Goal: Complete application form: Complete application form

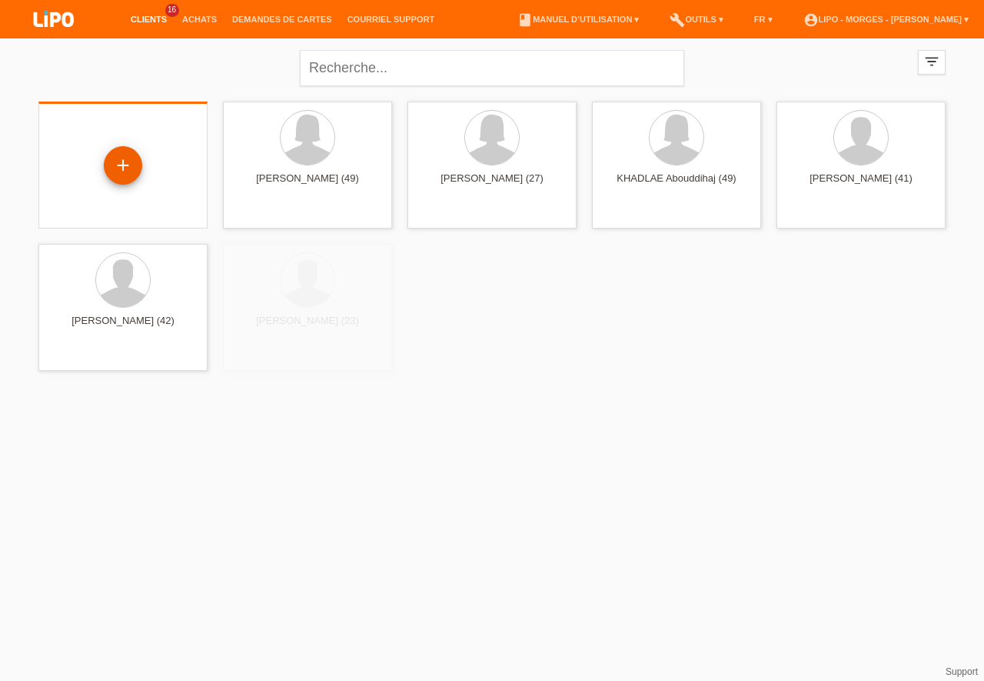
click at [122, 161] on div "+" at bounding box center [123, 165] width 38 height 38
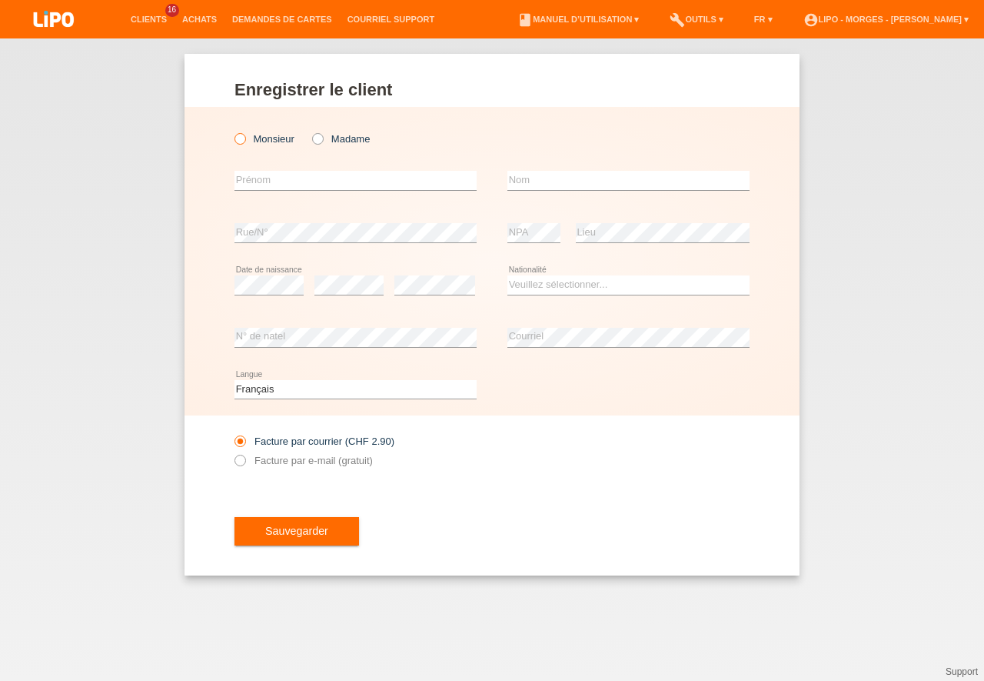
click at [232, 131] on icon at bounding box center [232, 131] width 0 height 0
click at [241, 141] on input "Monsieur" at bounding box center [240, 138] width 10 height 10
radio input "true"
click at [251, 186] on input "text" at bounding box center [356, 180] width 242 height 19
type input "palumbo"
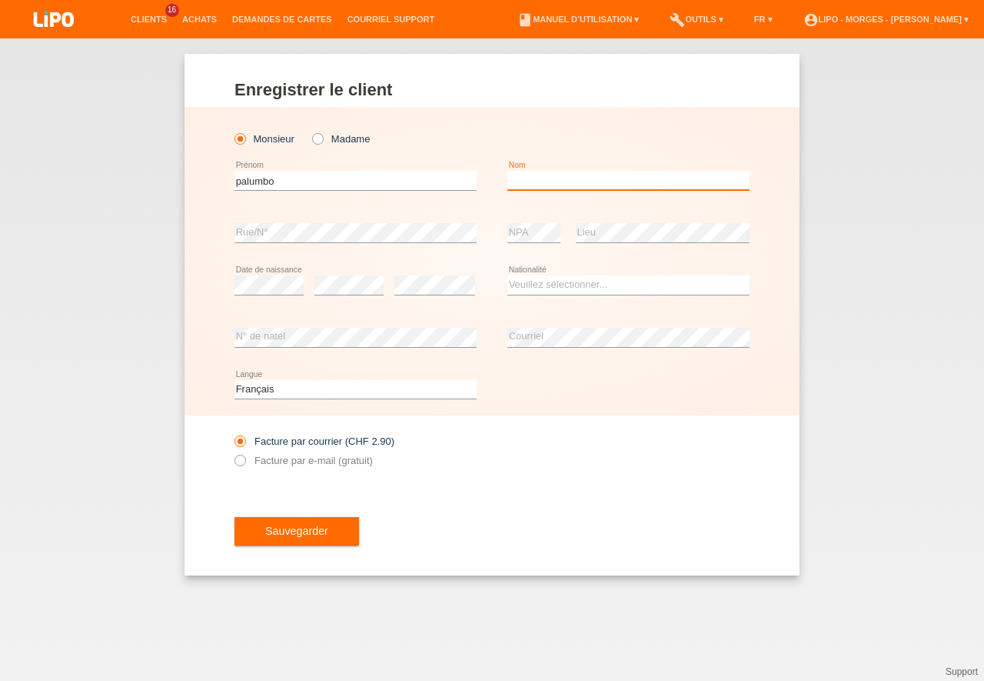
click at [532, 181] on input "text" at bounding box center [629, 180] width 242 height 19
type input "mauo"
click at [508, 275] on select "Veuillez sélectionner... Suisse Allemagne Autriche Liechtenstein ------------ A…" at bounding box center [629, 284] width 242 height 18
select select "CH"
click at [0, 0] on option "Suisse" at bounding box center [0, 0] width 0 height 0
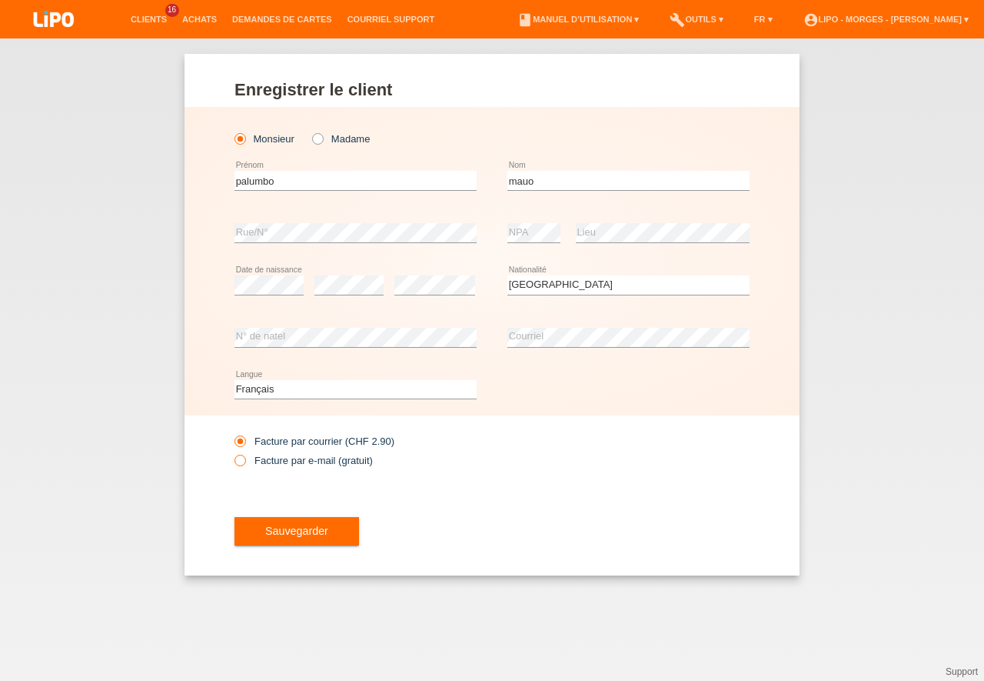
click at [232, 452] on icon at bounding box center [232, 452] width 0 height 0
click at [240, 459] on input "Facture par e-mail (gratuit)" at bounding box center [240, 463] width 10 height 19
radio input "true"
click at [324, 529] on span "Sauvegarder" at bounding box center [296, 530] width 63 height 12
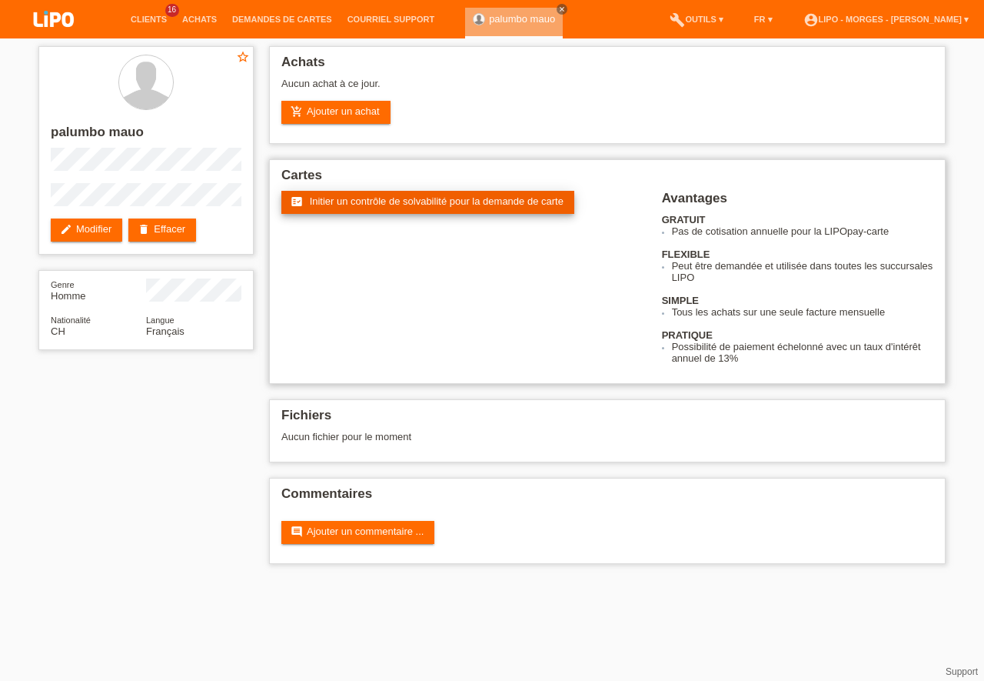
click at [364, 199] on span "Initier un contrôle de solvabilité pour la demande de carte" at bounding box center [437, 201] width 254 height 12
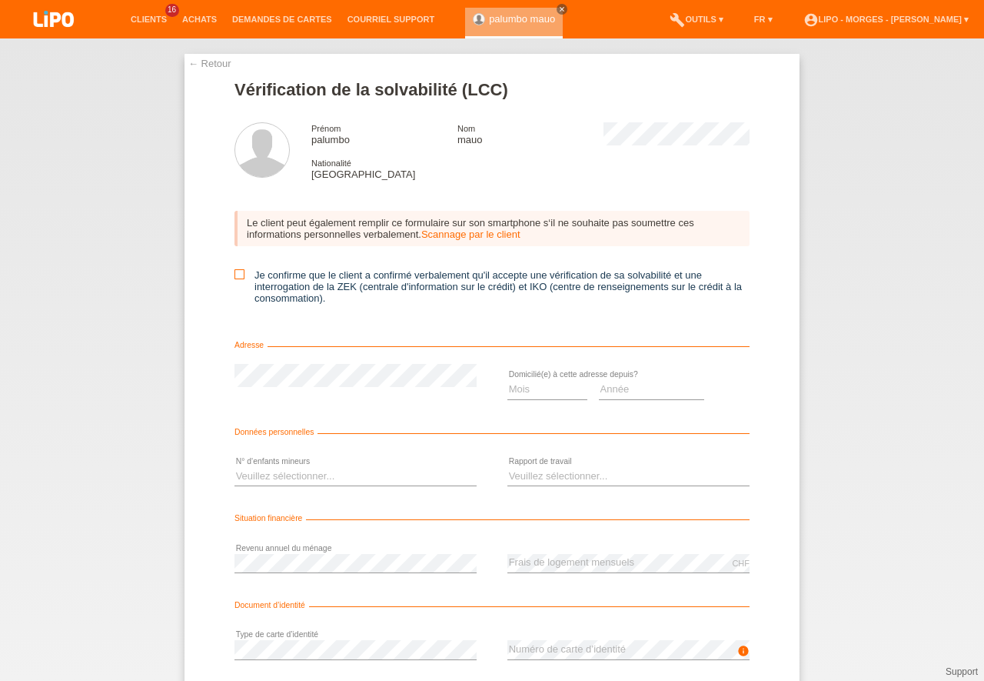
click at [237, 275] on icon at bounding box center [240, 274] width 10 height 10
click at [237, 275] on input "Je confirme que le client a confirmé verbalement qu'il accepte une vérification…" at bounding box center [240, 274] width 10 height 10
checkbox input "true"
click at [235, 467] on select "Veuillez sélectionner... 0 1 2 3 4 5 6 7 8 9" at bounding box center [356, 476] width 242 height 18
select select "0"
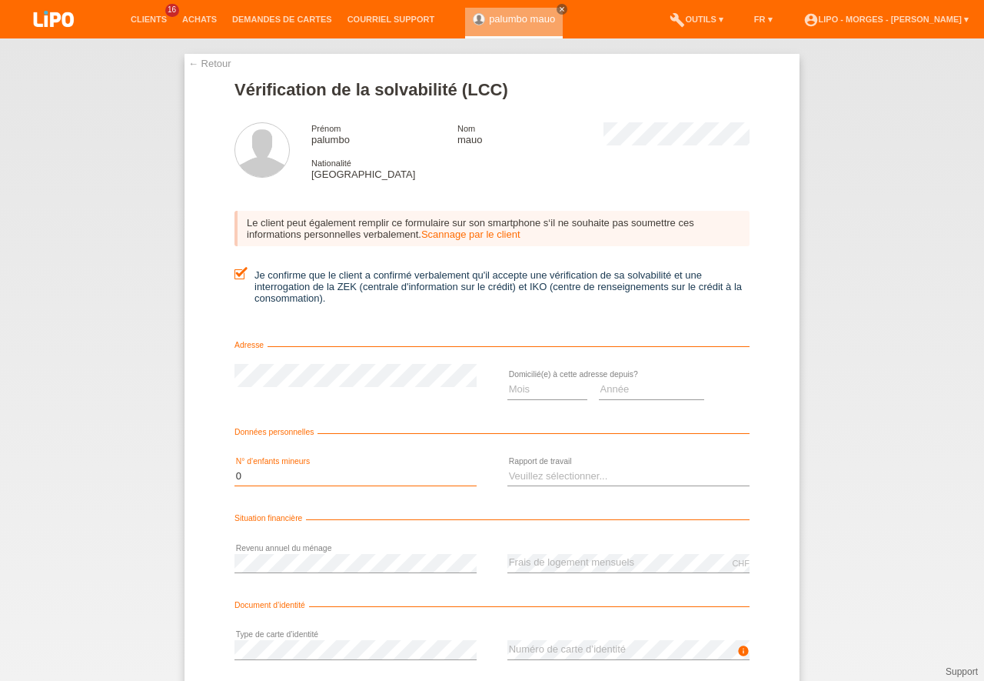
click at [0, 0] on option "0" at bounding box center [0, 0] width 0 height 0
click at [508, 380] on select "Mois 01 02 03 04 05 06 07 08 09 10" at bounding box center [548, 389] width 80 height 18
select select "06"
click at [0, 0] on option "06" at bounding box center [0, 0] width 0 height 0
click at [599, 380] on select "Année 2025 2024 2023 2022 2021 2020 2019 2018 2017 2016 2015 2014 2013 2012 201…" at bounding box center [652, 389] width 106 height 18
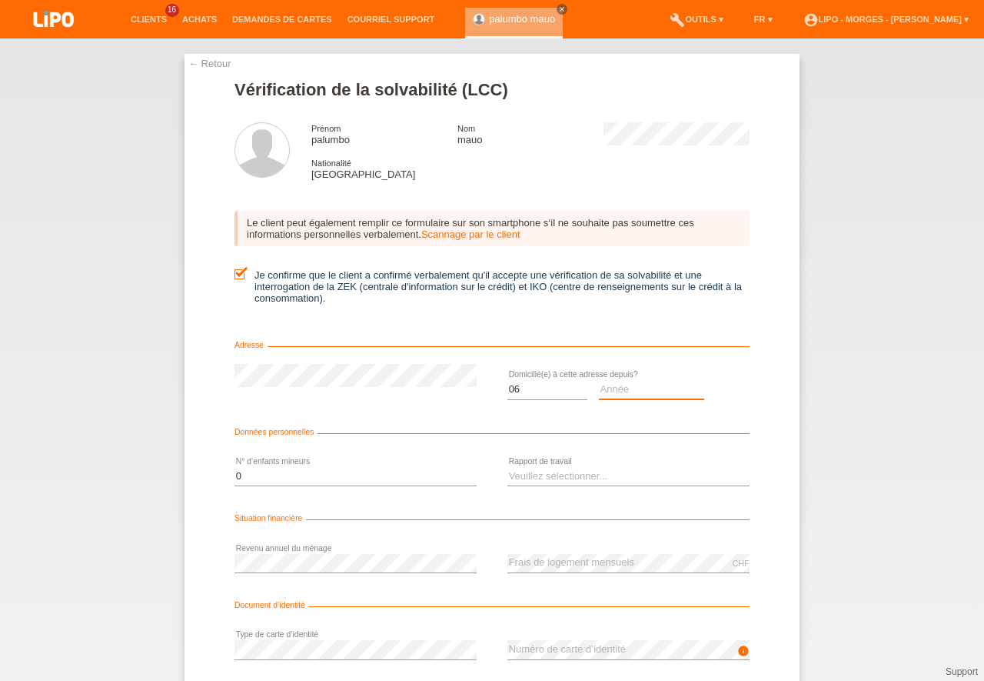
select select "1994"
click at [0, 0] on option "1994" at bounding box center [0, 0] width 0 height 0
click at [508, 467] on select "Veuillez sélectionner... A durée indéterminée A durée déterminée Apprenti/étudi…" at bounding box center [629, 476] width 242 height 18
select select "RETIRED"
click at [0, 0] on option "Retraité(e)" at bounding box center [0, 0] width 0 height 0
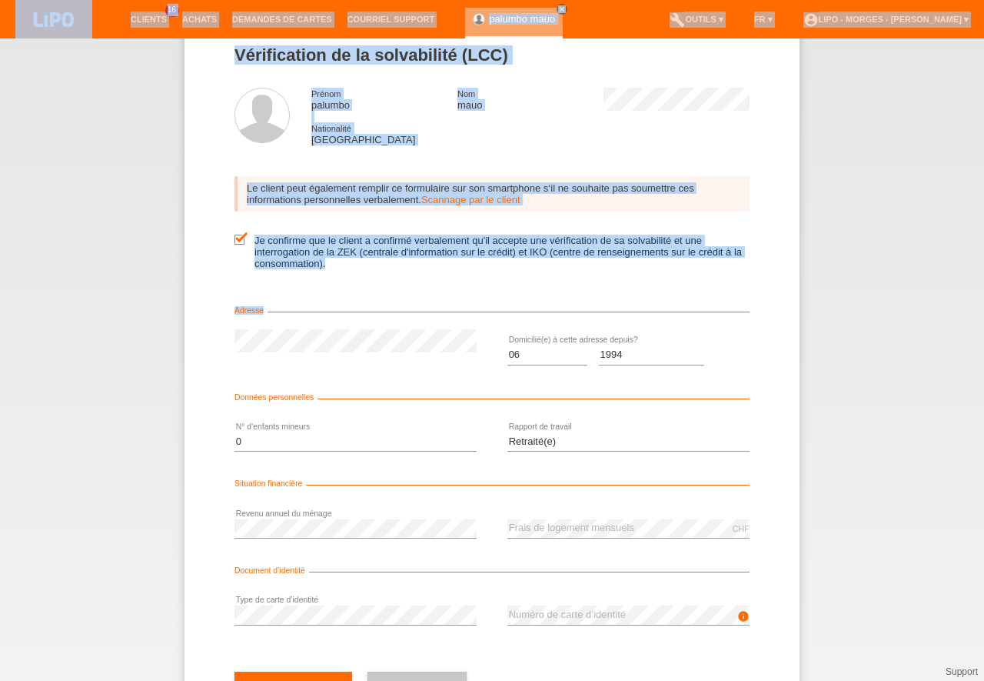
drag, startPoint x: 973, startPoint y: 398, endPoint x: 980, endPoint y: 498, distance: 100.3
click at [983, 536] on div "← Retour Vérification de la solvabilité (LCC) Prénom palumbo Nom mauo Nationali…" at bounding box center [492, 359] width 984 height 642
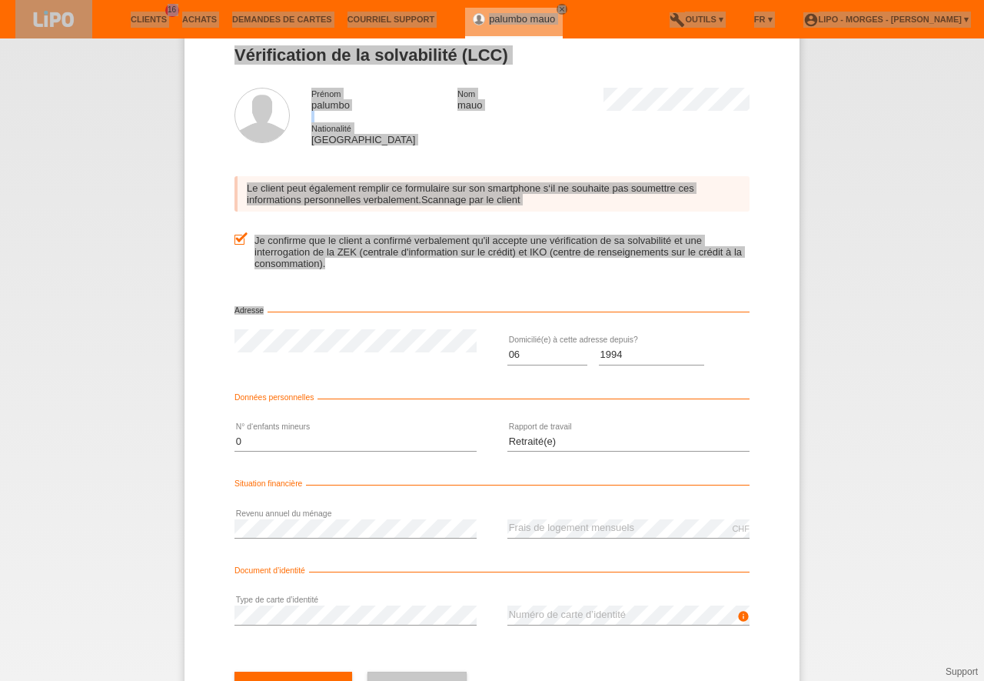
scroll to position [50, 0]
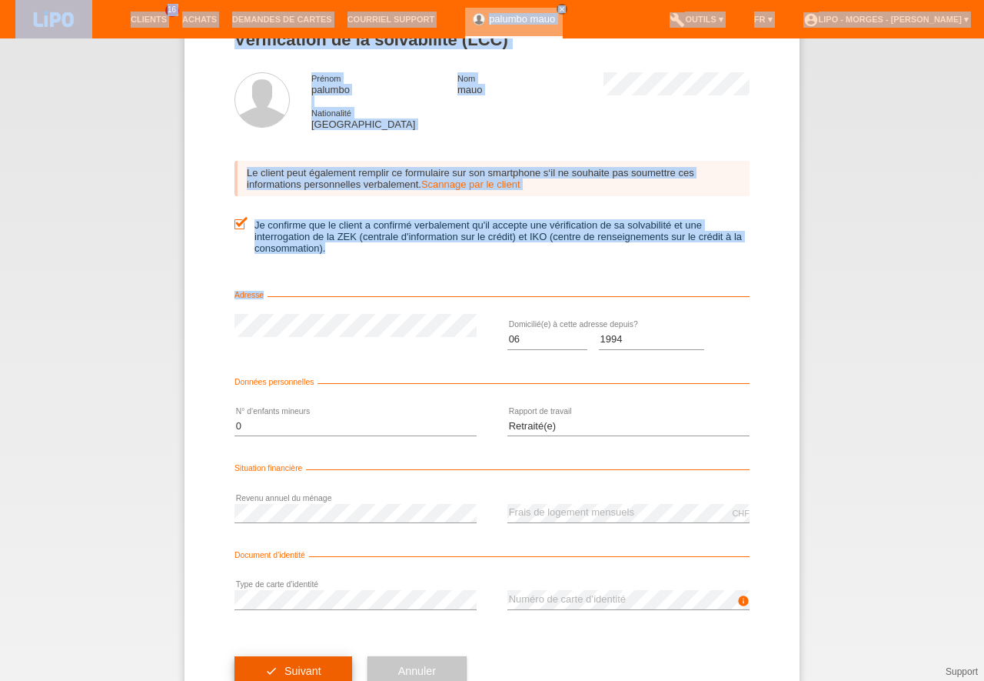
click at [297, 673] on span "Suivant" at bounding box center [303, 670] width 37 height 12
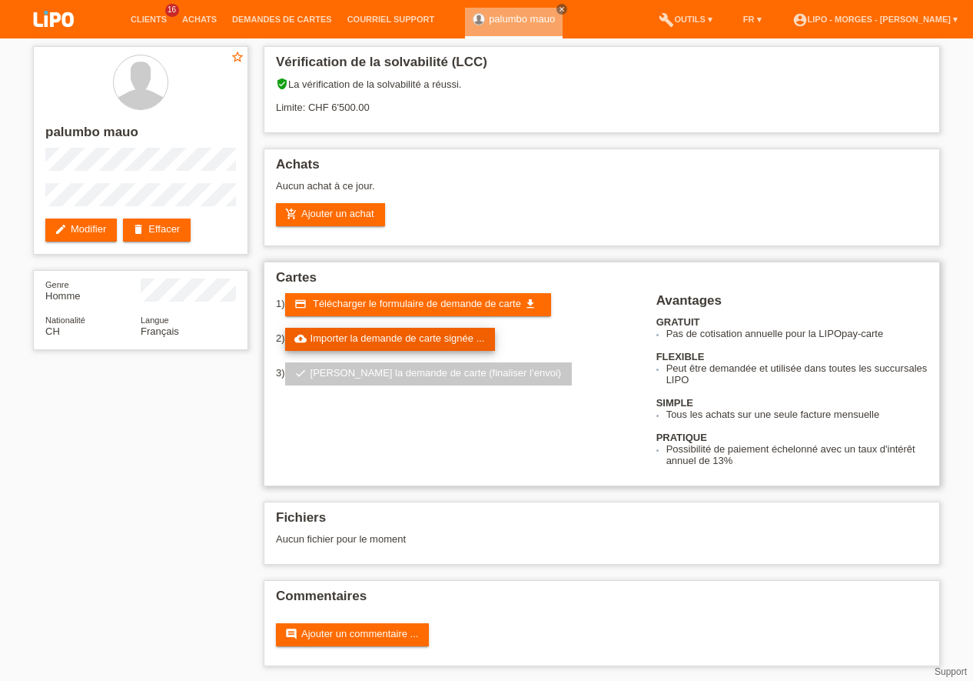
click at [420, 338] on link "cloud_upload Importer la demande de carte signée ..." at bounding box center [390, 339] width 211 height 23
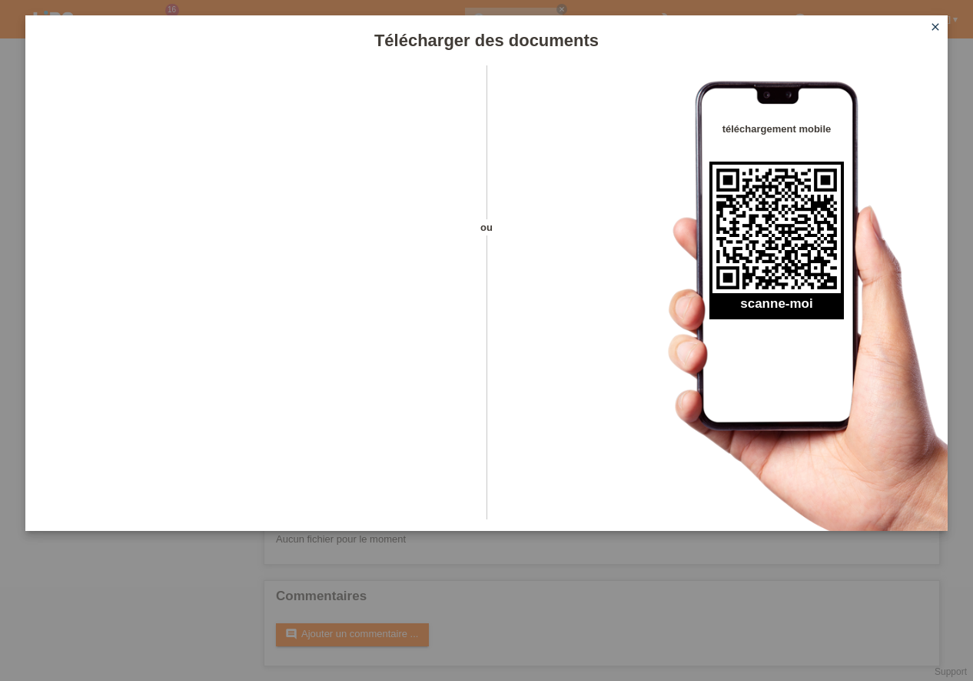
click at [939, 22] on icon "close" at bounding box center [936, 27] width 12 height 12
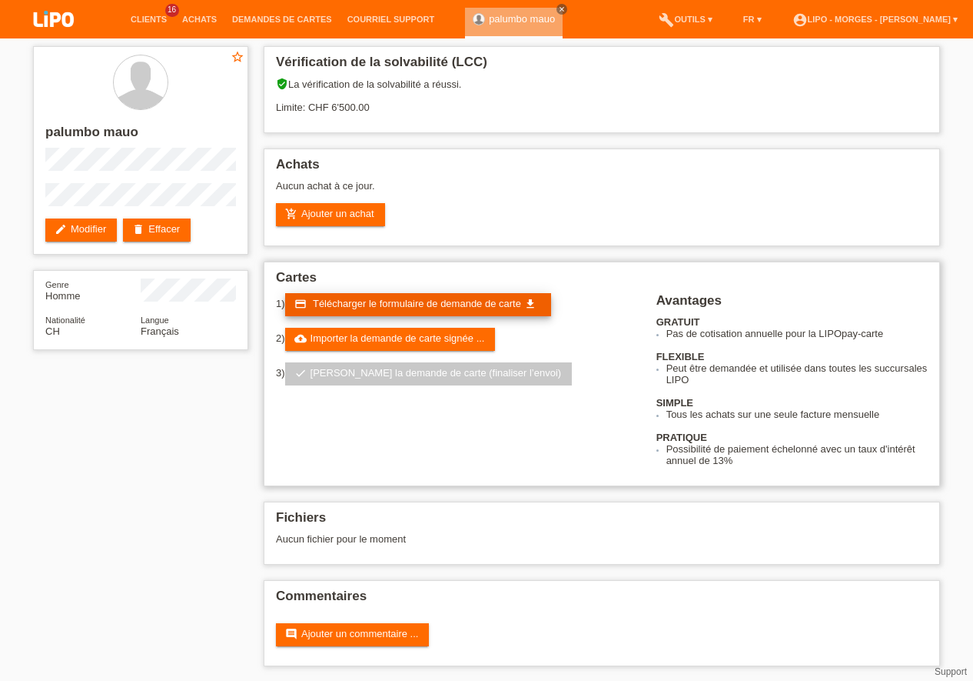
click at [401, 304] on span "Télécharger le formulaire de demande de carte" at bounding box center [417, 304] width 208 height 12
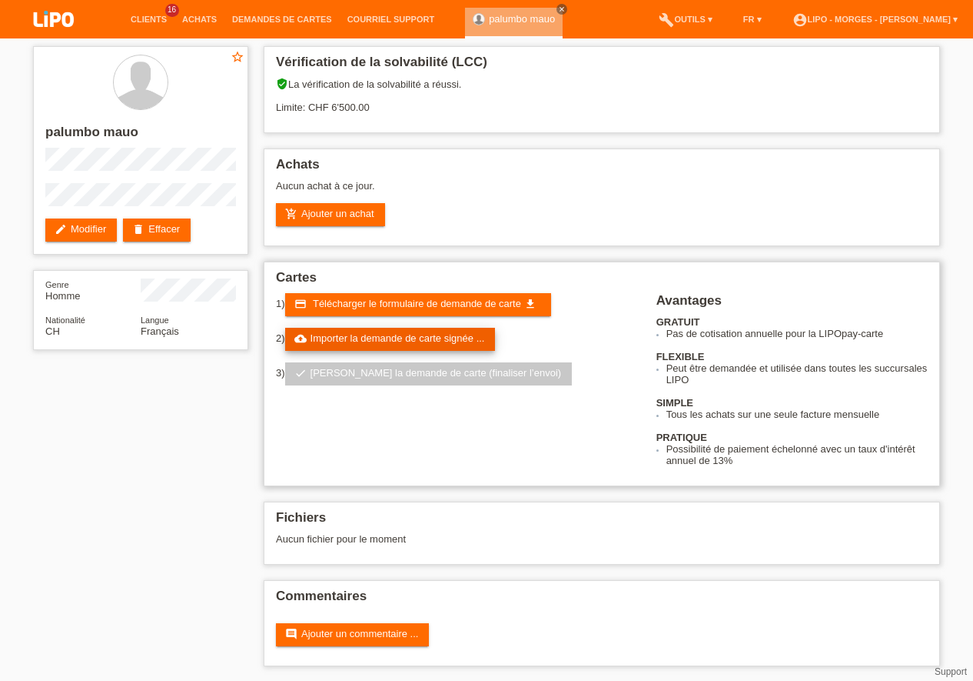
click at [432, 340] on link "cloud_upload Importer la demande de carte signée ..." at bounding box center [390, 339] width 211 height 23
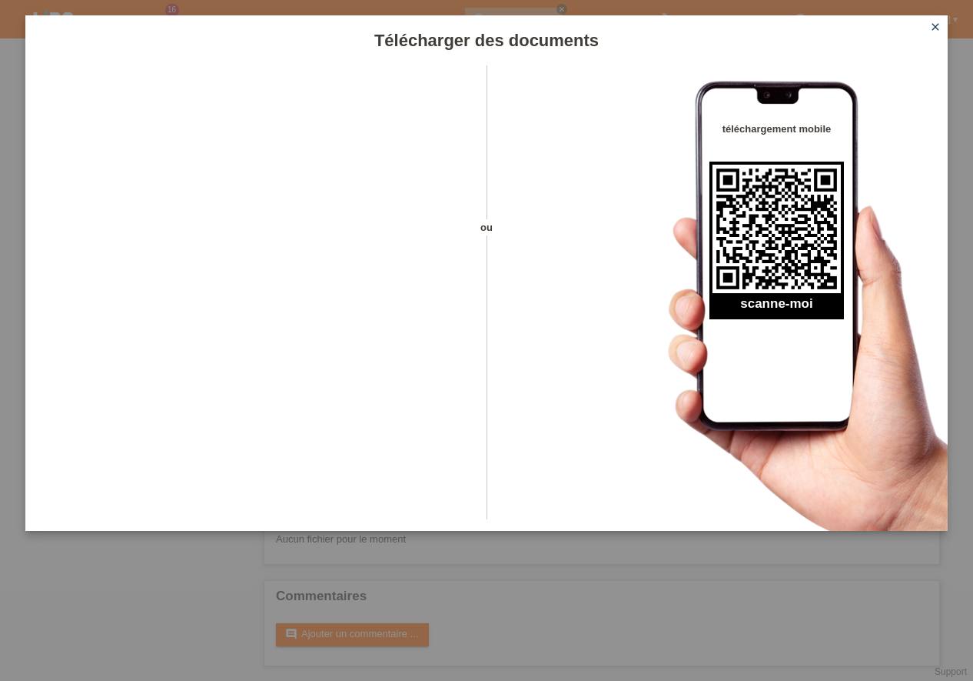
click at [936, 27] on icon "close" at bounding box center [936, 27] width 12 height 12
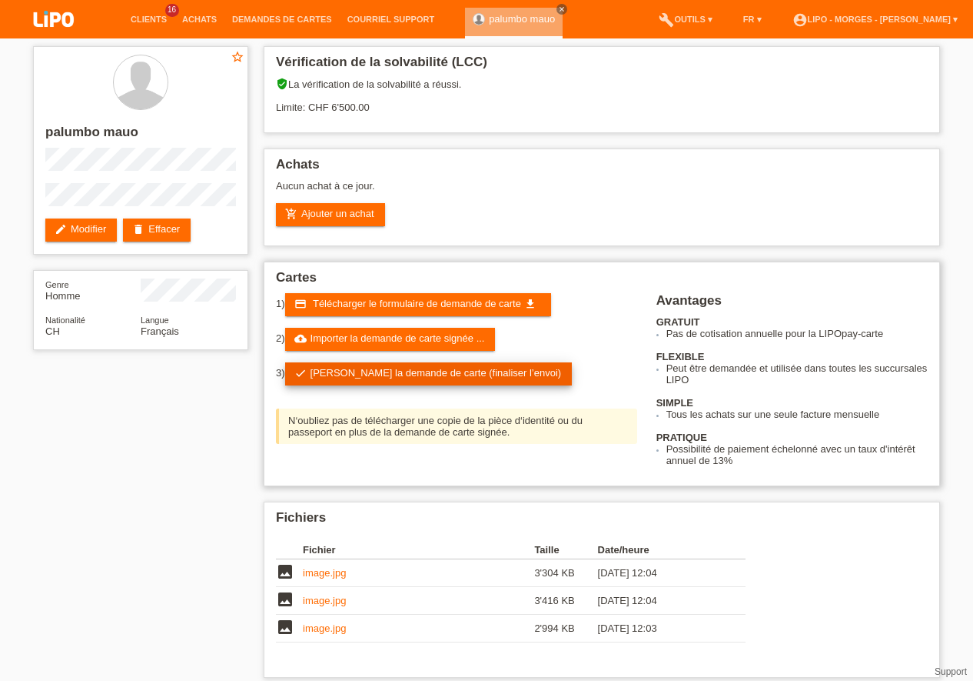
click at [437, 374] on link "check Soumettre la demande de carte (finaliser l’envoi)" at bounding box center [429, 373] width 288 height 23
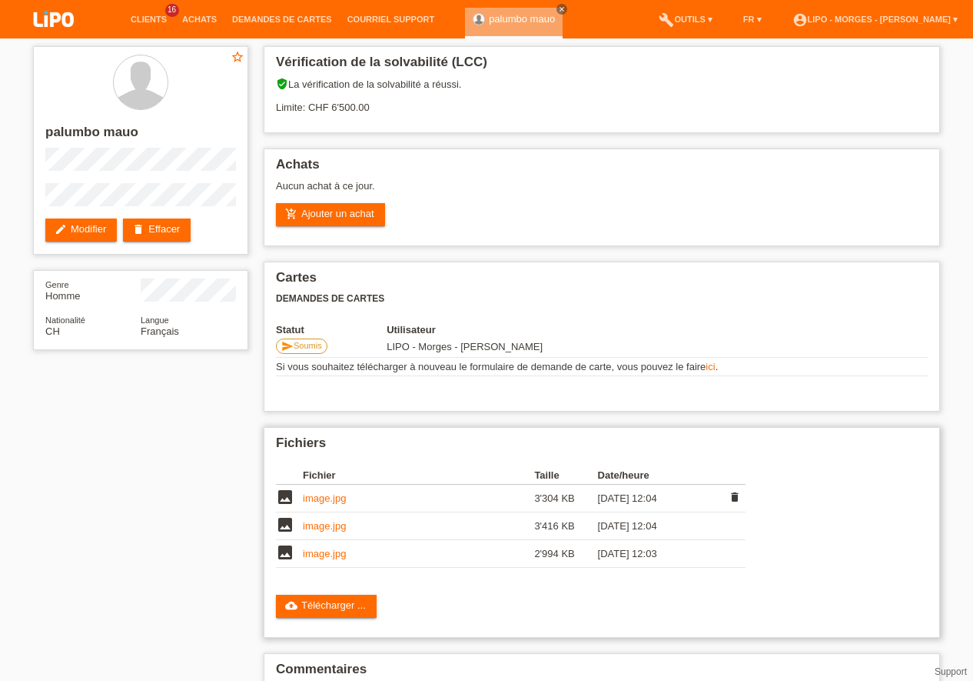
click at [334, 501] on link "image.jpg" at bounding box center [324, 498] width 43 height 12
click at [327, 531] on link "image.jpg" at bounding box center [324, 526] width 43 height 12
click at [320, 558] on link "image.jpg" at bounding box center [324, 553] width 43 height 12
